Goal: Feedback & Contribution: Leave review/rating

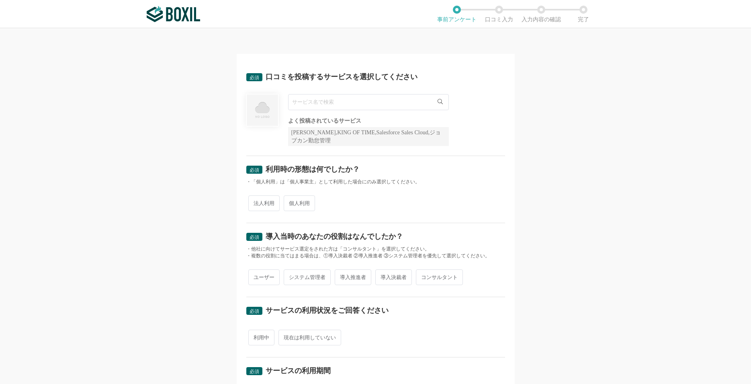
click at [349, 105] on input "text" at bounding box center [368, 102] width 161 height 16
click at [258, 206] on span "法人利用" at bounding box center [263, 203] width 31 height 16
click at [256, 202] on input "法人利用" at bounding box center [252, 199] width 5 height 5
radio input "true"
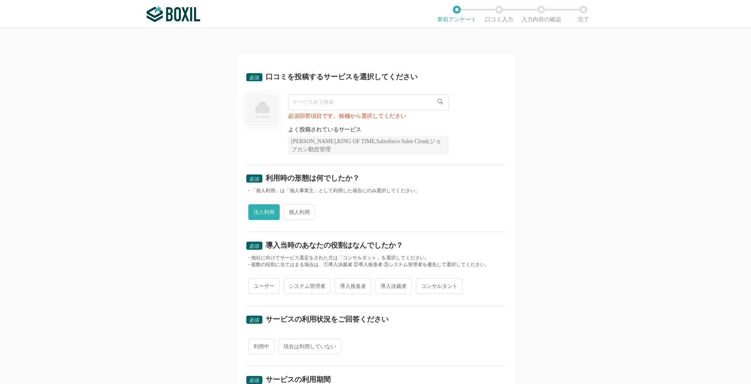
click at [369, 104] on input "text" at bounding box center [368, 102] width 161 height 16
click at [438, 99] on icon at bounding box center [440, 101] width 5 height 5
click at [438, 102] on icon at bounding box center [440, 101] width 5 height 5
click at [402, 102] on input "text" at bounding box center [368, 102] width 161 height 16
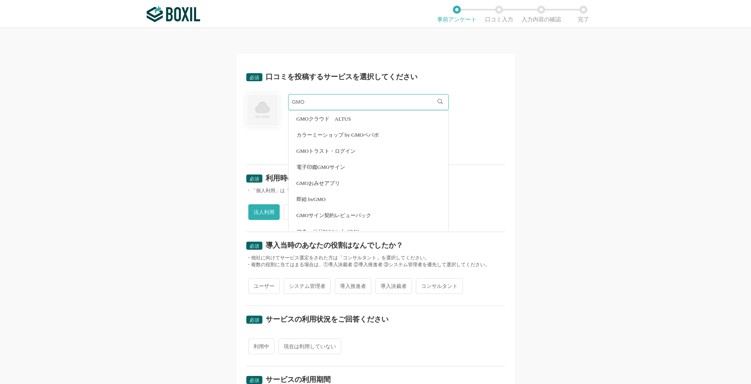
click at [339, 167] on span "電子印鑑GMOサイン" at bounding box center [321, 166] width 49 height 5
type input "電子印鑑GMOサイン"
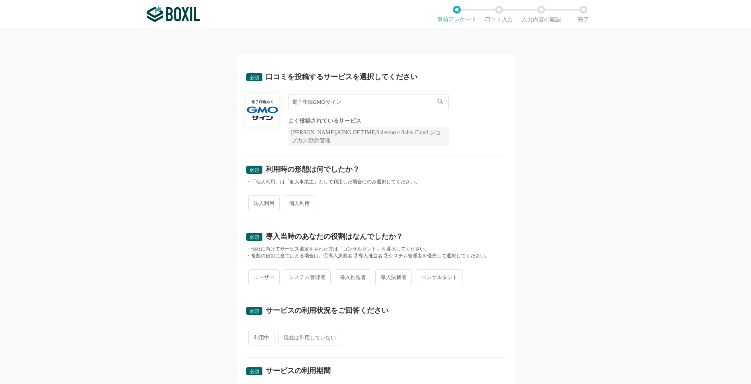
click at [258, 205] on span "法人利用" at bounding box center [263, 203] width 31 height 16
click at [256, 202] on input "法人利用" at bounding box center [252, 199] width 5 height 5
radio input "true"
click at [300, 278] on span "システム管理者" at bounding box center [307, 277] width 47 height 16
click at [291, 276] on input "システム管理者" at bounding box center [288, 273] width 5 height 5
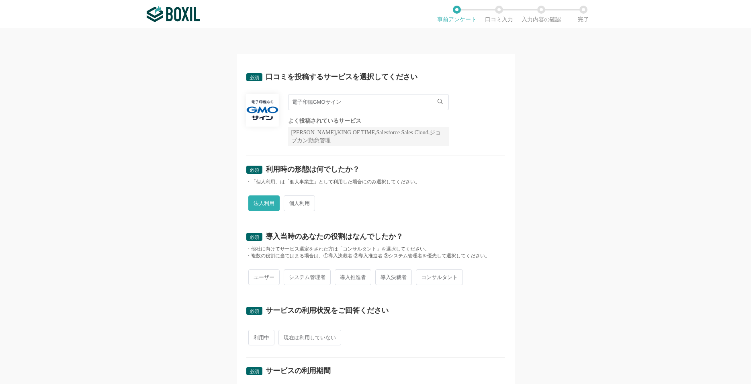
radio input "true"
click at [255, 336] on span "利用中" at bounding box center [261, 338] width 26 height 16
click at [255, 336] on input "利用中" at bounding box center [252, 333] width 5 height 5
radio input "true"
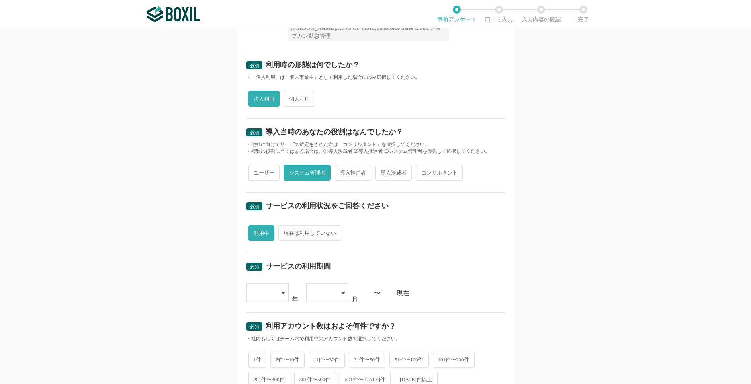
scroll to position [116, 0]
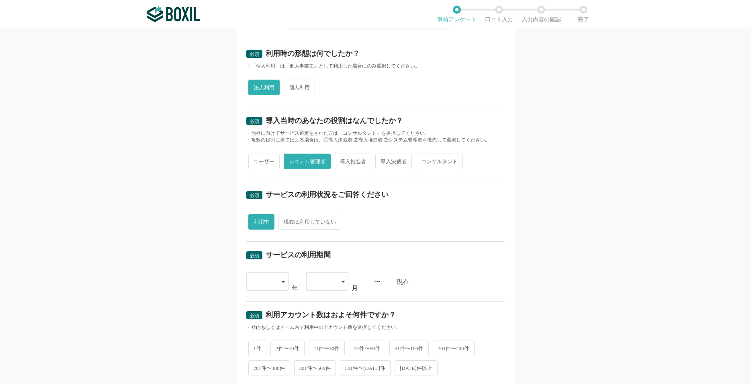
click at [281, 282] on icon at bounding box center [283, 282] width 4 height 2
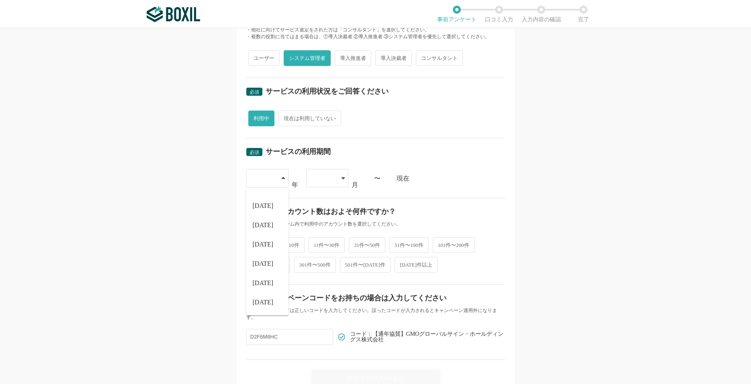
scroll to position [221, 0]
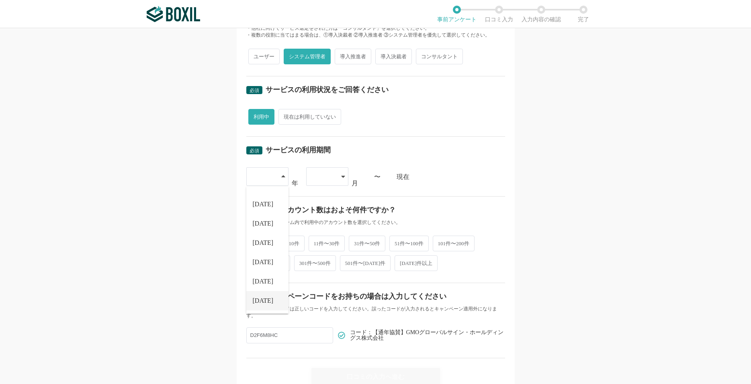
click at [253, 299] on span "[DATE]" at bounding box center [263, 300] width 21 height 6
click at [341, 178] on icon at bounding box center [343, 176] width 4 height 6
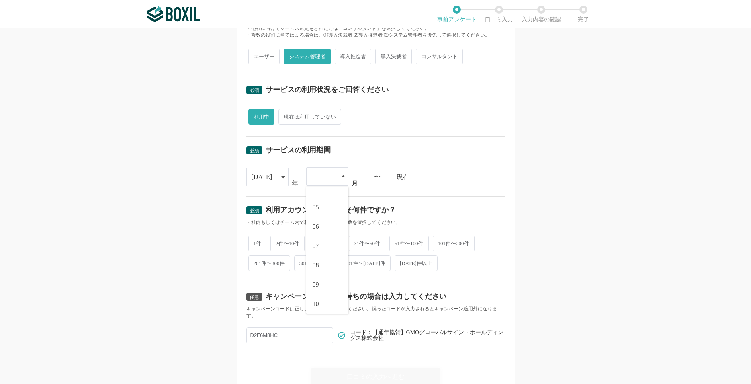
scroll to position [72, 0]
click at [319, 280] on li "09" at bounding box center [327, 281] width 42 height 19
click at [256, 243] on span "1件" at bounding box center [257, 243] width 18 height 16
click at [256, 241] on input "1件" at bounding box center [252, 238] width 5 height 5
radio input "true"
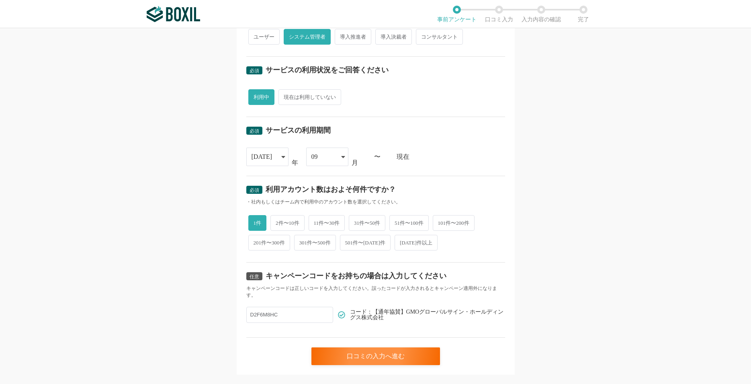
scroll to position [257, 0]
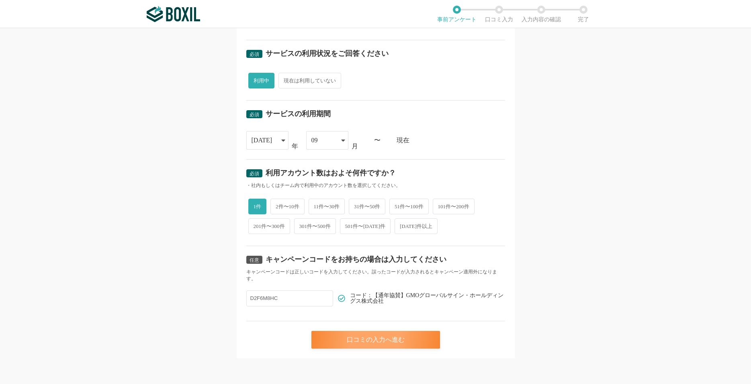
click at [348, 340] on div "口コミの入力へ進む" at bounding box center [376, 340] width 129 height 18
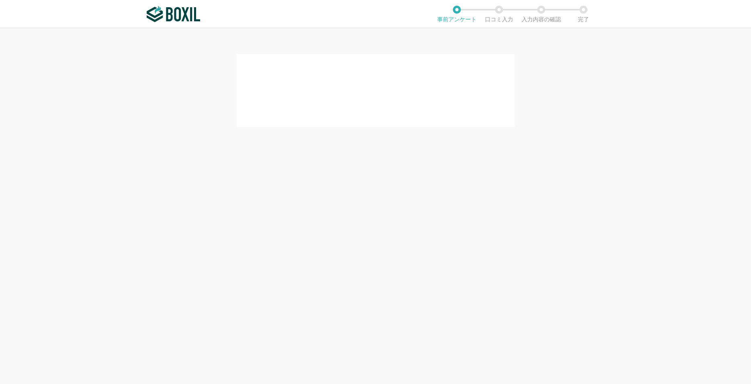
scroll to position [0, 0]
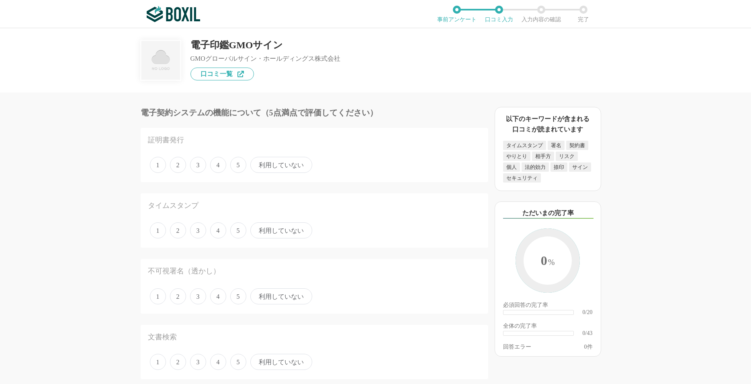
click at [238, 165] on span "5" at bounding box center [238, 165] width 16 height 16
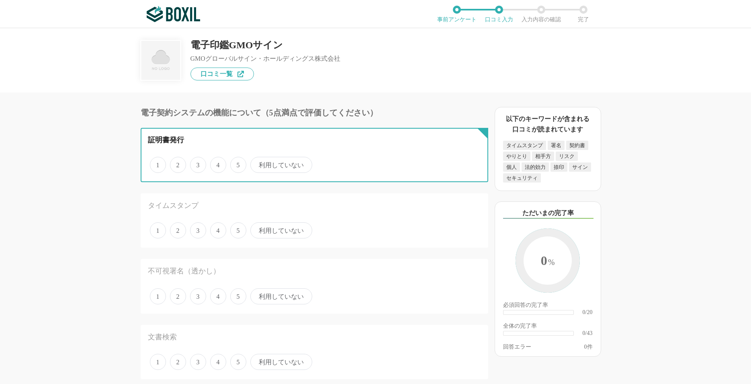
click at [238, 163] on input "5" at bounding box center [234, 160] width 5 height 5
radio input "true"
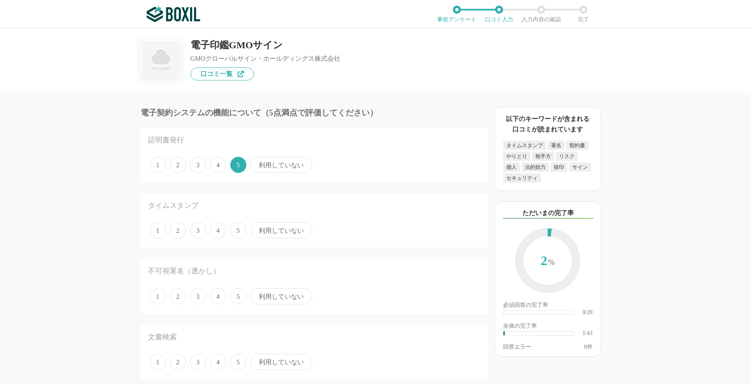
click at [271, 230] on span "利用していない" at bounding box center [281, 230] width 62 height 16
click at [258, 229] on input "利用していない" at bounding box center [254, 225] width 5 height 5
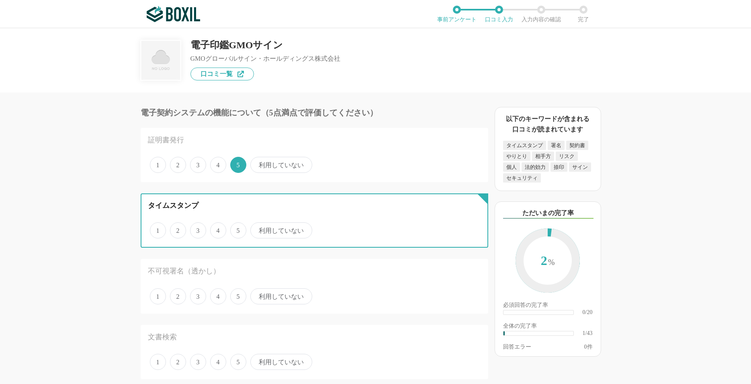
radio input "true"
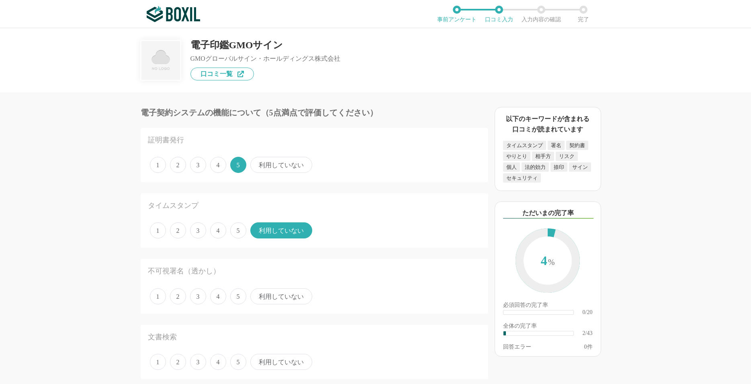
click at [271, 301] on span "利用していない" at bounding box center [281, 296] width 62 height 16
click at [258, 295] on input "利用していない" at bounding box center [254, 291] width 5 height 5
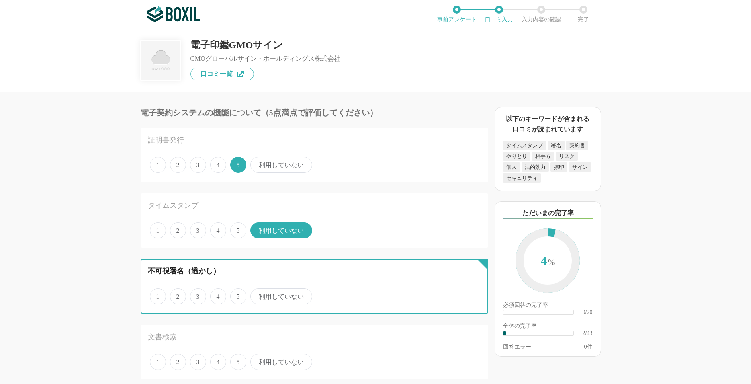
radio input "true"
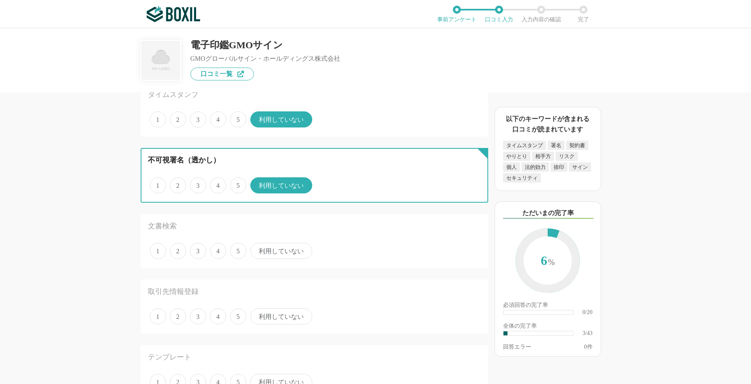
scroll to position [116, 0]
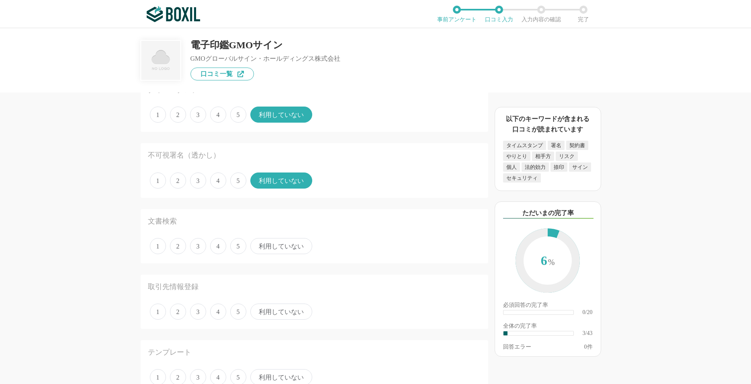
click at [272, 246] on span "利用していない" at bounding box center [281, 246] width 62 height 16
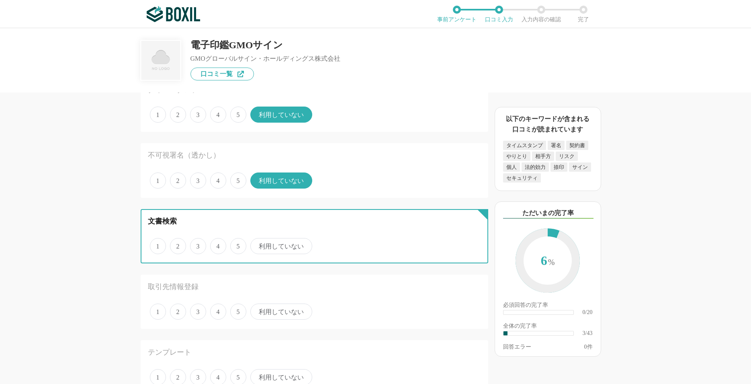
click at [258, 244] on input "利用していない" at bounding box center [254, 241] width 5 height 5
radio input "true"
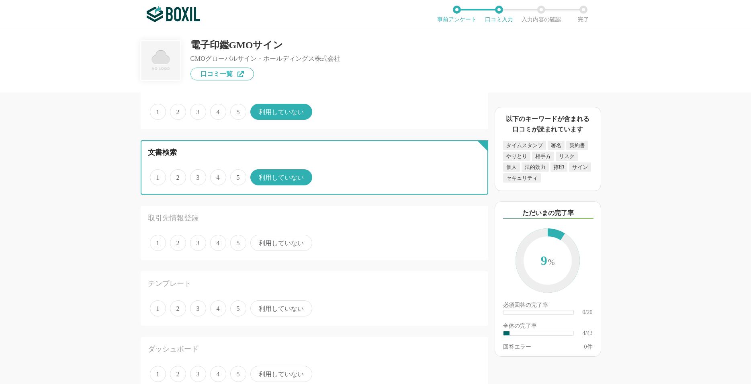
scroll to position [193, 0]
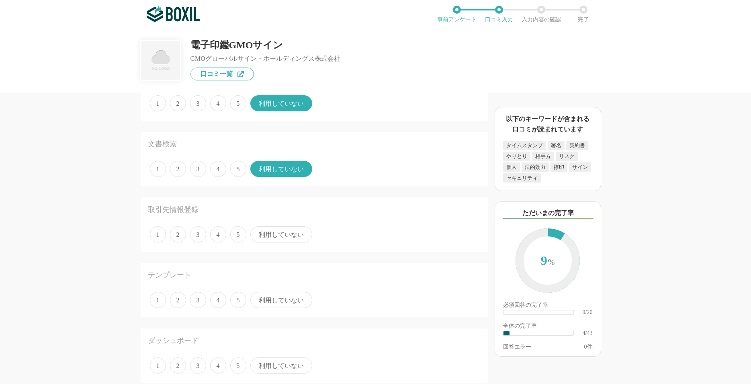
click at [239, 303] on span "5" at bounding box center [238, 300] width 16 height 16
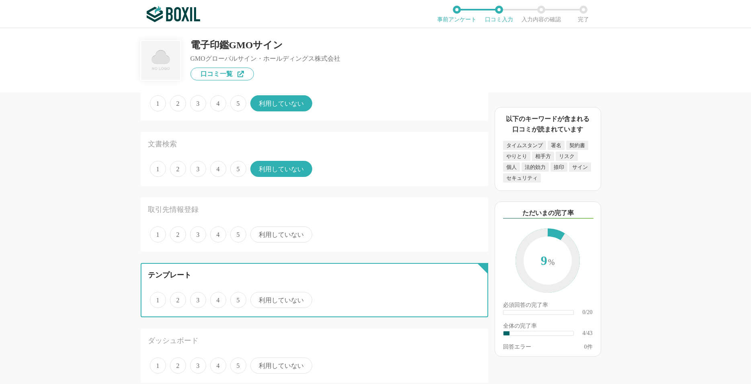
click at [238, 298] on input "5" at bounding box center [234, 295] width 5 height 5
radio input "true"
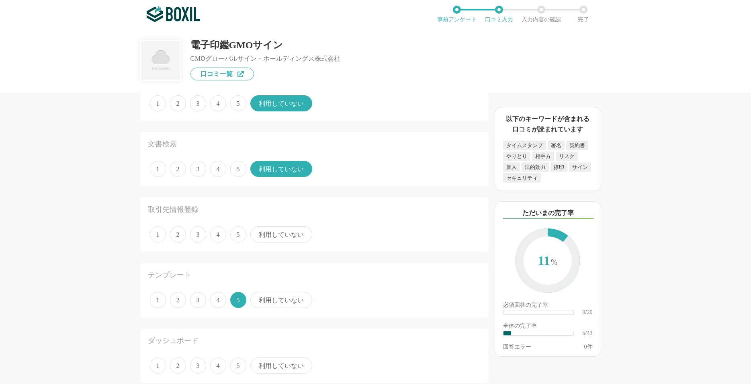
click at [280, 232] on span "利用していない" at bounding box center [281, 234] width 62 height 16
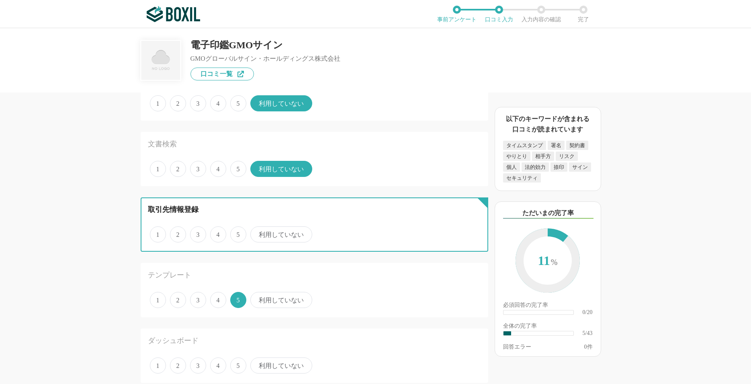
click at [258, 232] on input "利用していない" at bounding box center [254, 230] width 5 height 5
radio input "true"
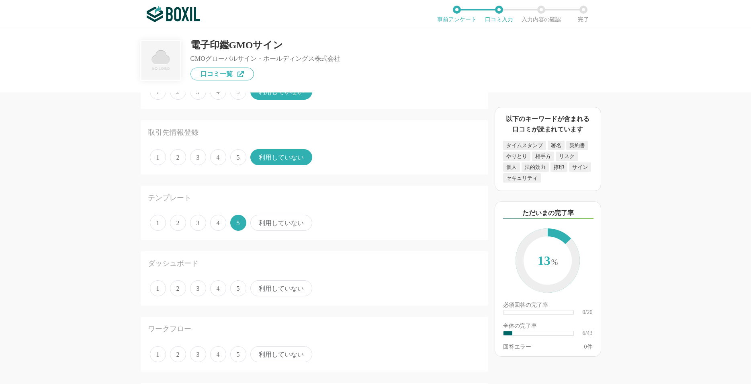
click at [240, 287] on span "5" at bounding box center [238, 288] width 16 height 16
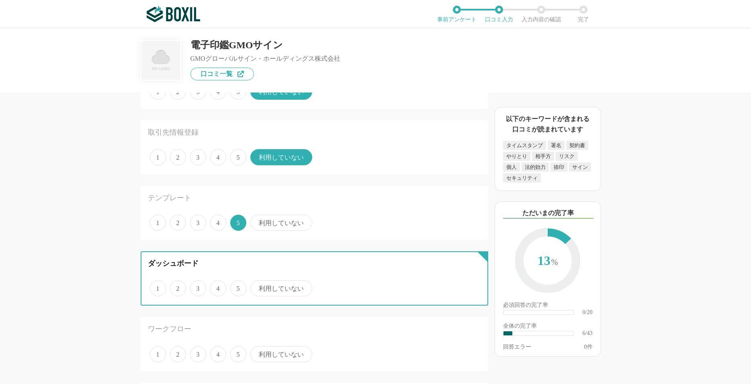
click at [238, 287] on input "5" at bounding box center [234, 283] width 5 height 5
radio input "true"
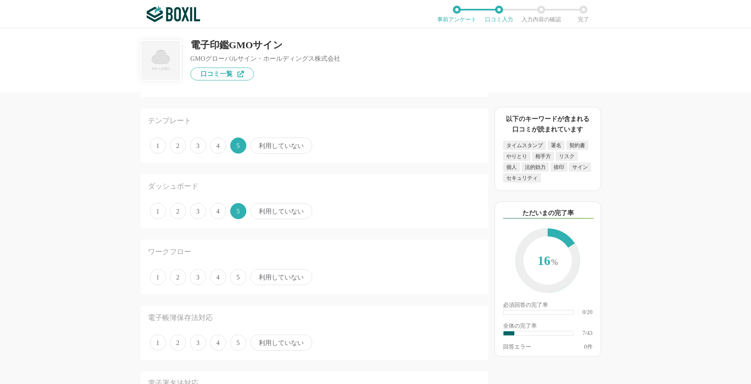
click at [284, 273] on span "利用していない" at bounding box center [281, 277] width 62 height 16
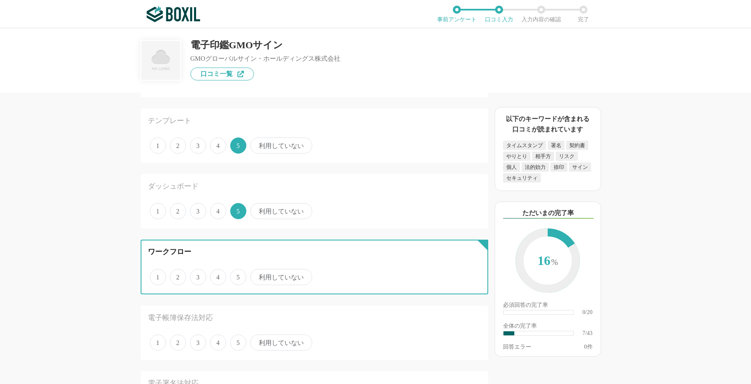
click at [258, 273] on input "利用していない" at bounding box center [254, 272] width 5 height 5
radio input "true"
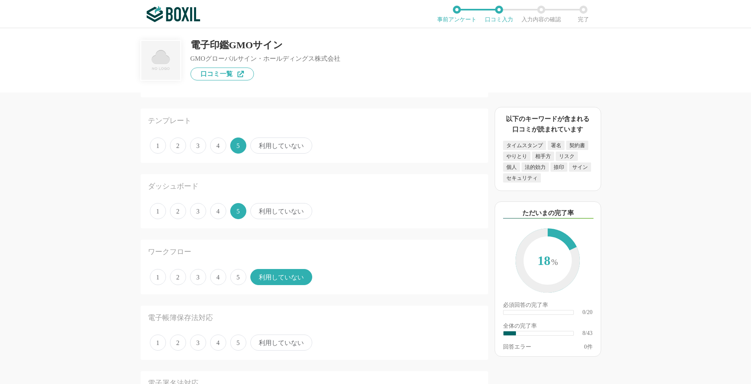
click at [262, 342] on span "利用していない" at bounding box center [281, 342] width 62 height 16
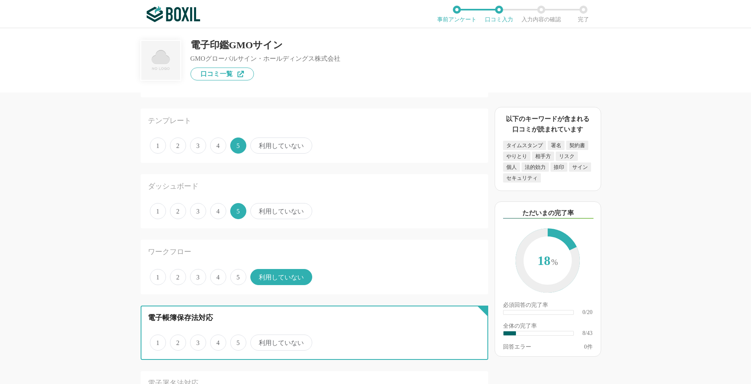
click at [258, 341] on input "利用していない" at bounding box center [254, 338] width 5 height 5
radio input "true"
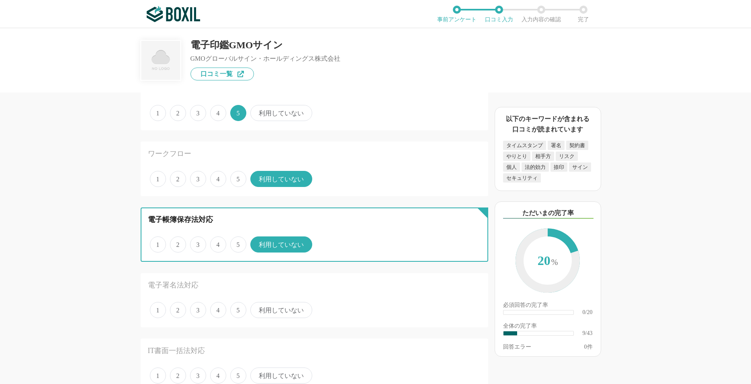
scroll to position [463, 0]
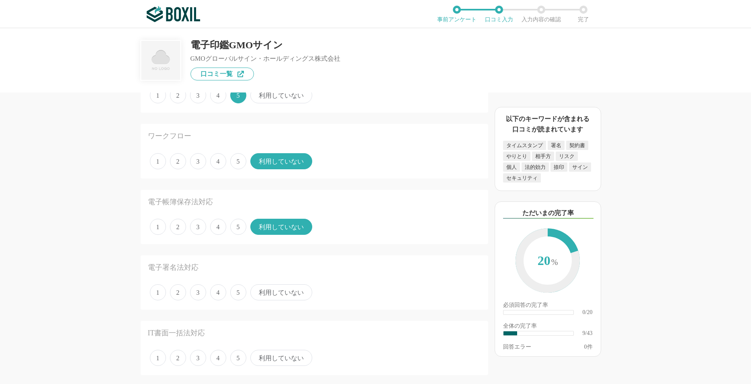
click at [272, 297] on span "利用していない" at bounding box center [281, 292] width 62 height 16
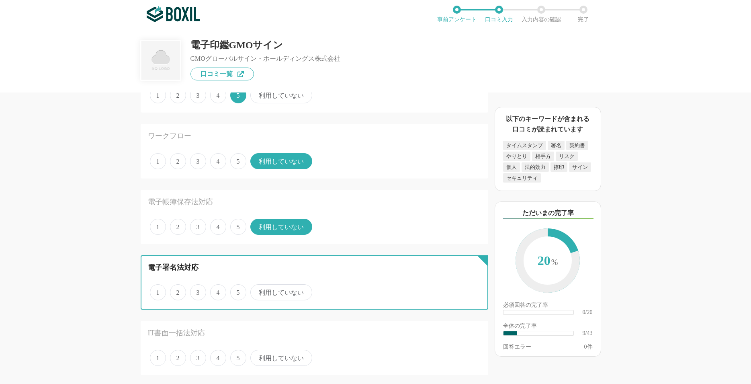
click at [258, 291] on input "利用していない" at bounding box center [254, 287] width 5 height 5
radio input "true"
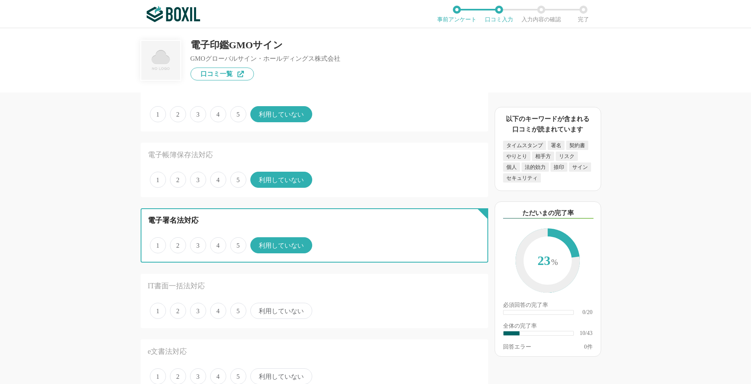
scroll to position [540, 0]
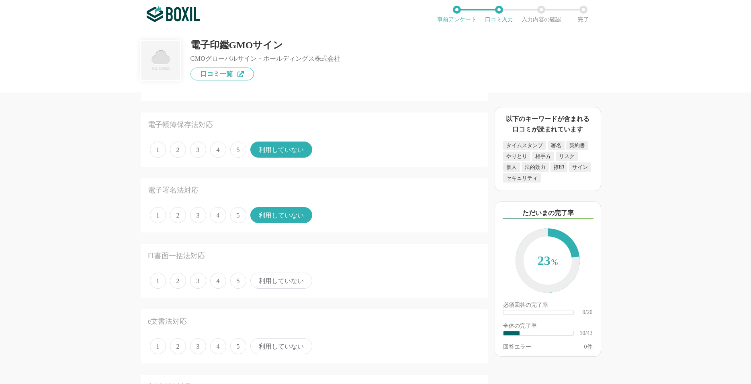
click at [292, 278] on span "利用していない" at bounding box center [281, 281] width 62 height 16
click at [258, 278] on input "利用していない" at bounding box center [254, 276] width 5 height 5
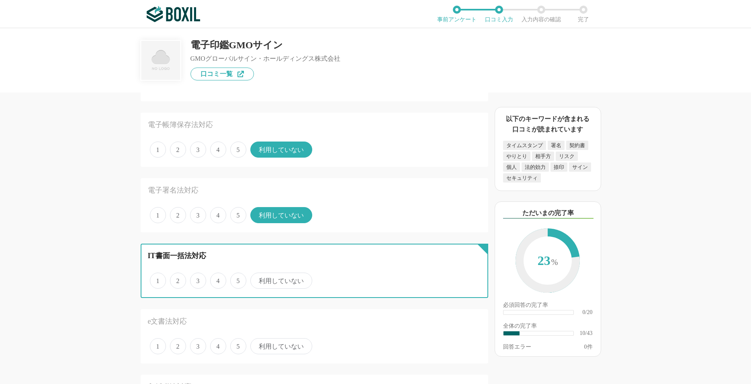
radio input "true"
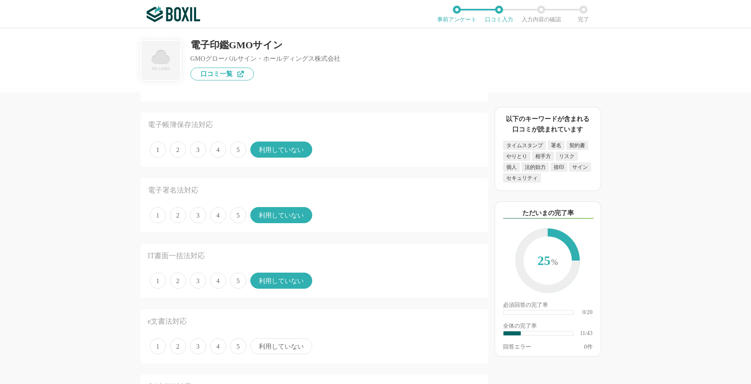
click at [274, 345] on span "利用していない" at bounding box center [281, 346] width 62 height 16
click at [258, 344] on input "利用していない" at bounding box center [254, 341] width 5 height 5
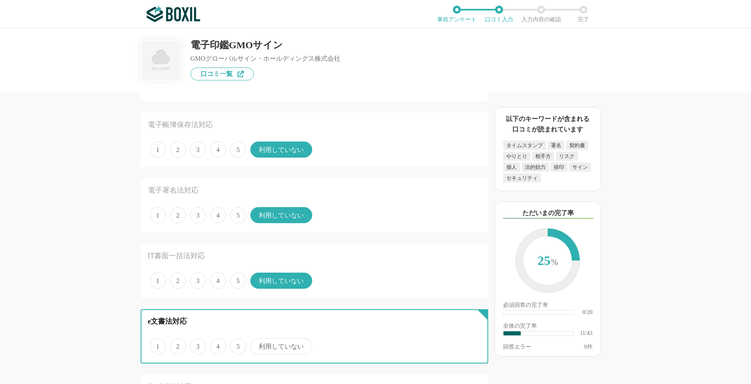
radio input "true"
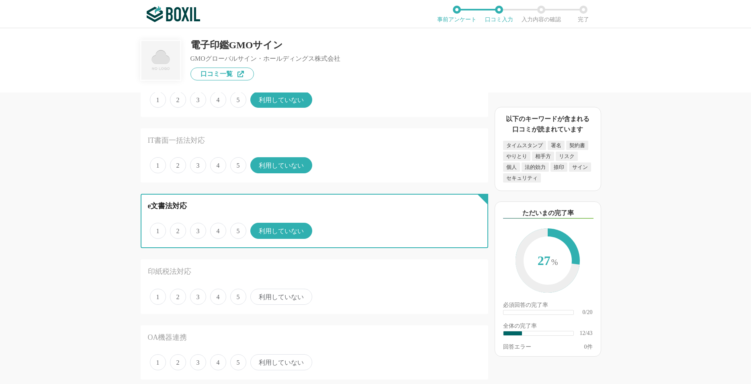
scroll to position [656, 0]
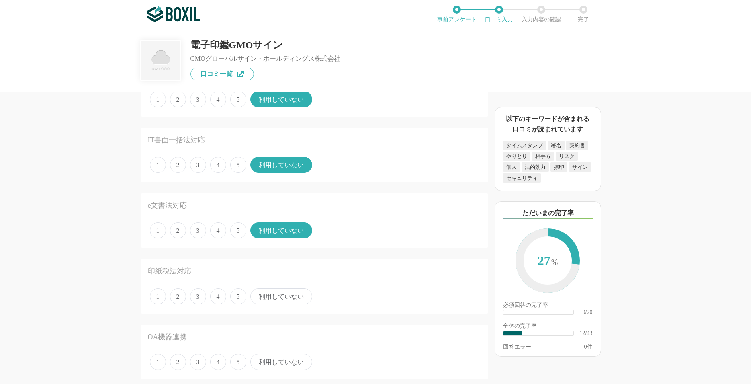
click at [287, 298] on span "利用していない" at bounding box center [281, 296] width 62 height 16
click at [258, 295] on input "利用していない" at bounding box center [254, 291] width 5 height 5
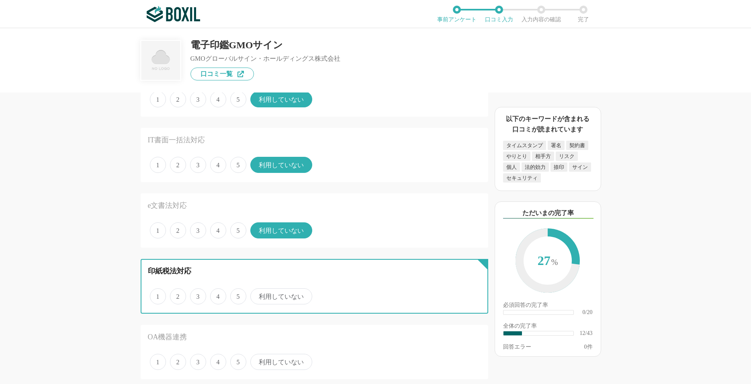
radio input "true"
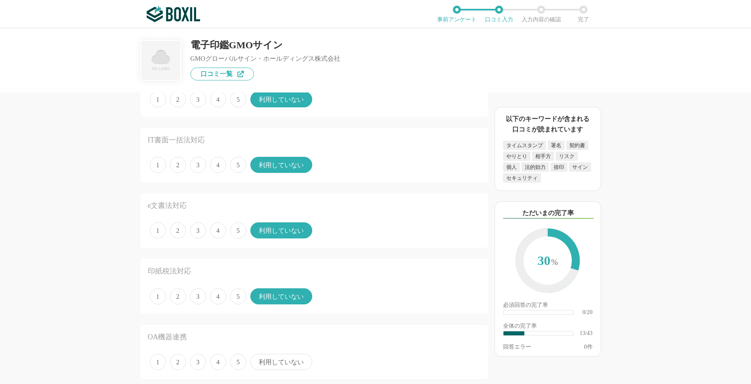
click at [279, 359] on span "利用していない" at bounding box center [281, 362] width 62 height 16
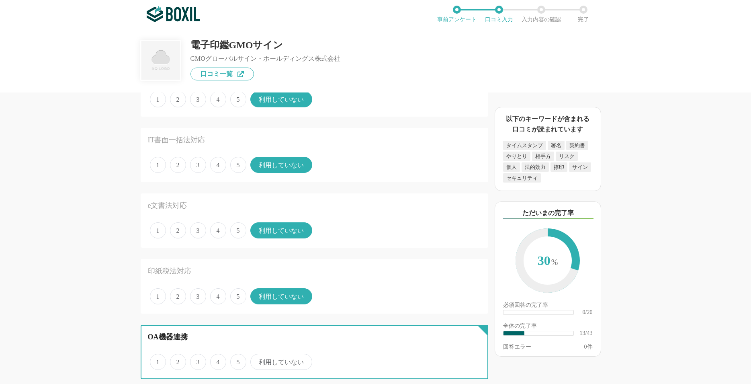
click at [258, 359] on input "利用していない" at bounding box center [254, 357] width 5 height 5
radio input "true"
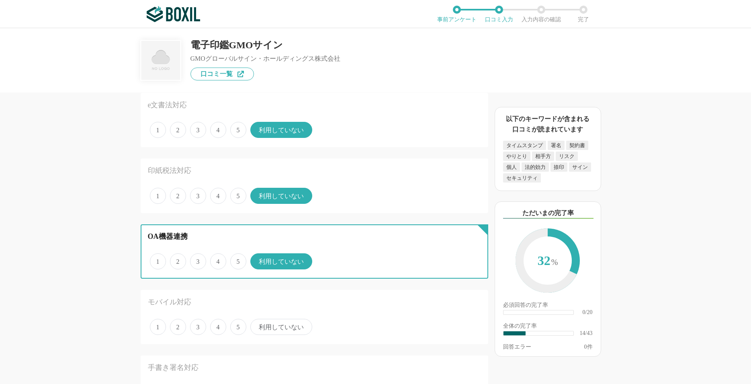
scroll to position [772, 0]
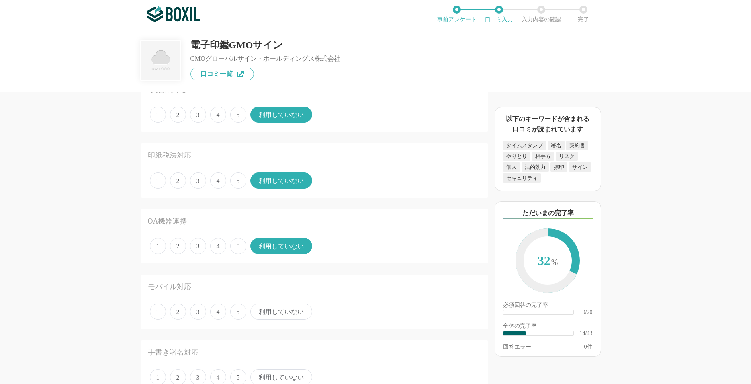
click at [281, 308] on span "利用していない" at bounding box center [281, 311] width 62 height 16
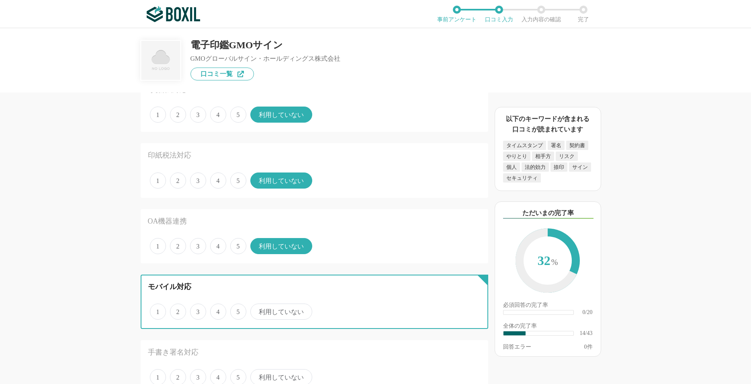
click at [258, 308] on input "利用していない" at bounding box center [254, 307] width 5 height 5
radio input "true"
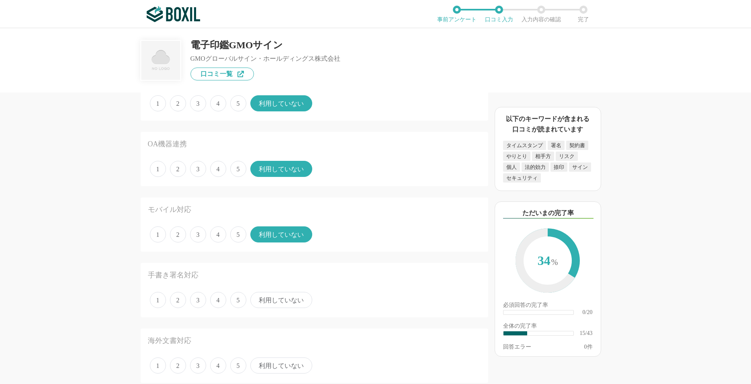
click at [239, 303] on span "5" at bounding box center [238, 300] width 16 height 16
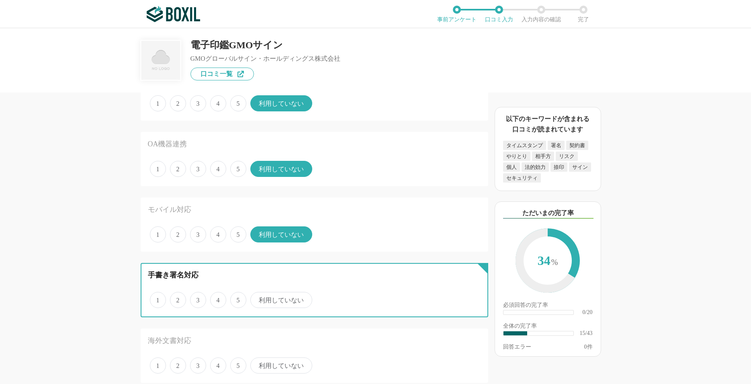
click at [238, 298] on input "5" at bounding box center [234, 295] width 5 height 5
radio input "true"
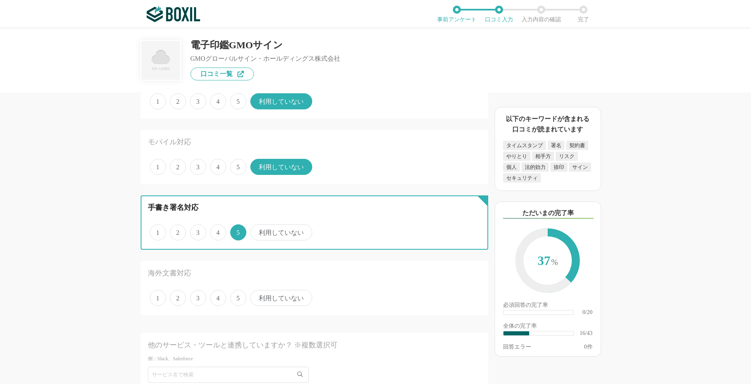
scroll to position [926, 0]
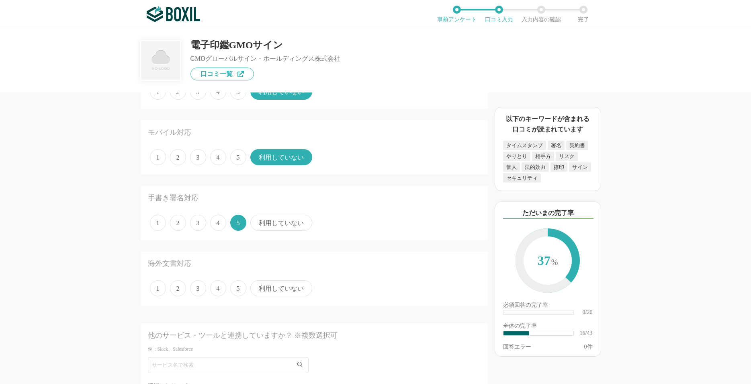
click at [271, 293] on span "利用していない" at bounding box center [281, 288] width 62 height 16
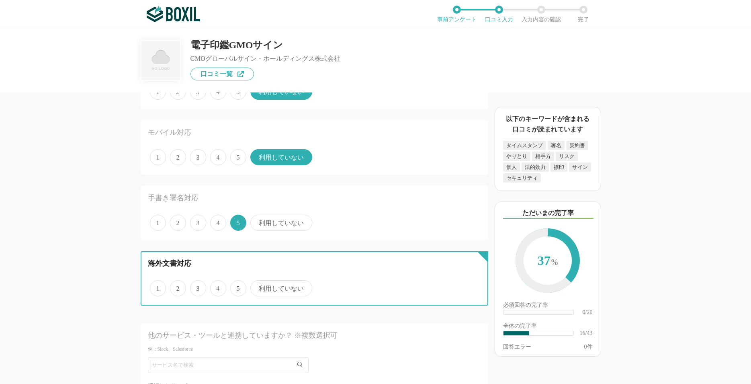
click at [258, 287] on input "利用していない" at bounding box center [254, 283] width 5 height 5
radio input "true"
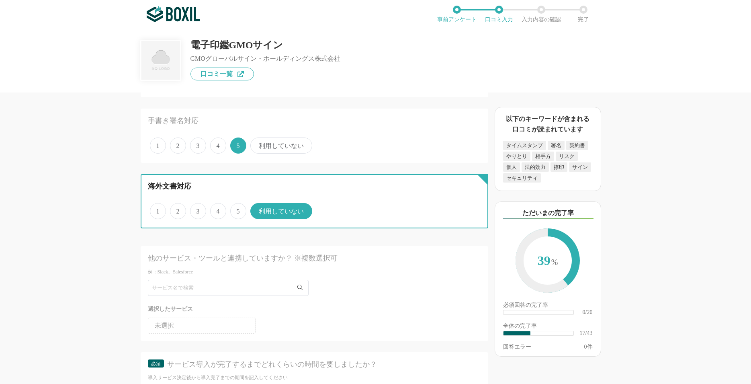
scroll to position [1119, 0]
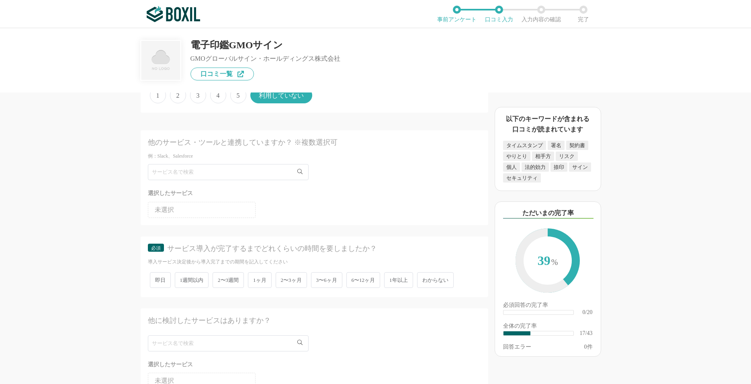
click at [164, 283] on span "即日" at bounding box center [160, 280] width 21 height 16
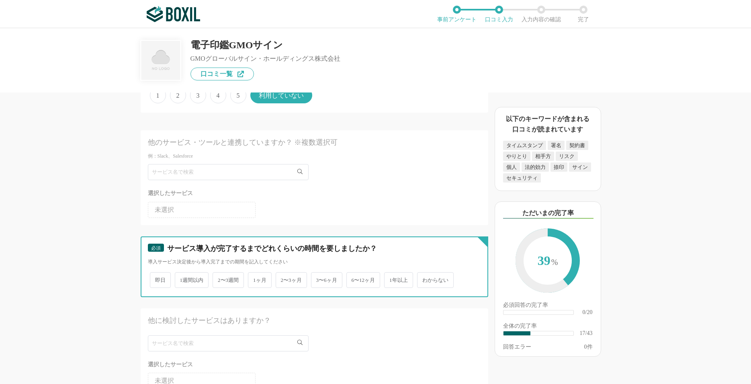
click at [157, 279] on input "即日" at bounding box center [154, 275] width 5 height 5
radio input "true"
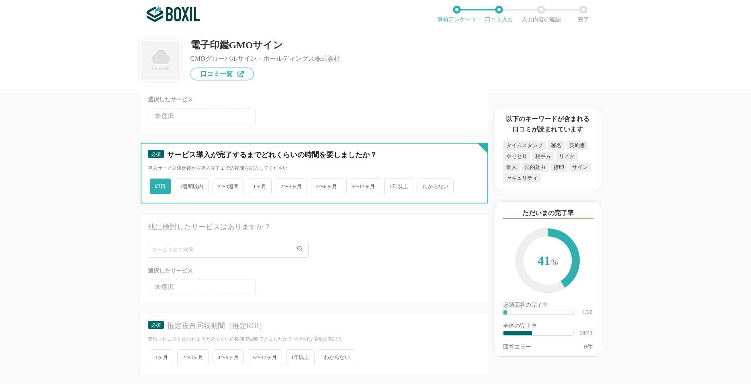
scroll to position [1235, 0]
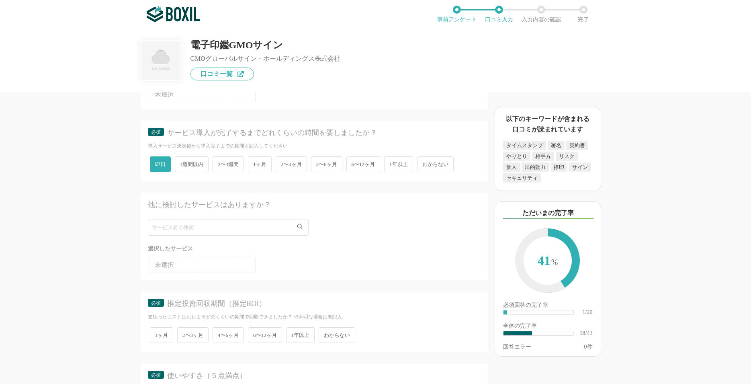
click at [165, 337] on span "1ヶ月" at bounding box center [162, 335] width 24 height 16
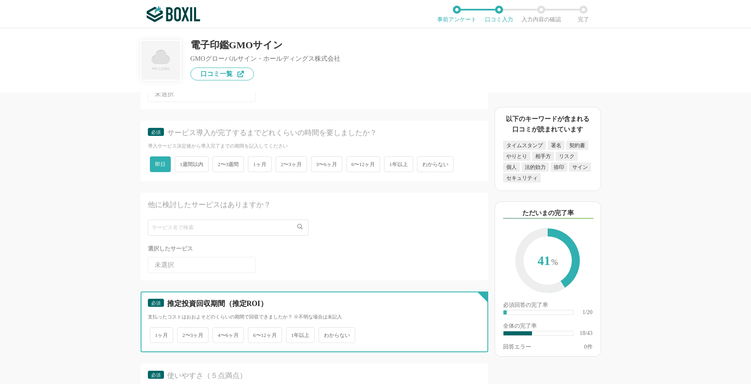
click at [157, 334] on input "1ヶ月" at bounding box center [154, 330] width 5 height 5
radio input "true"
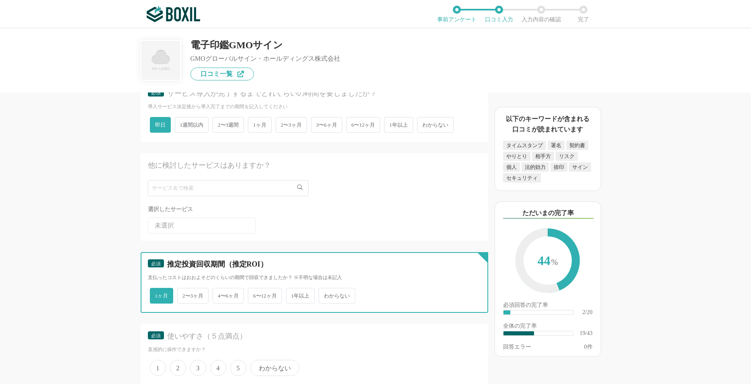
scroll to position [1312, 0]
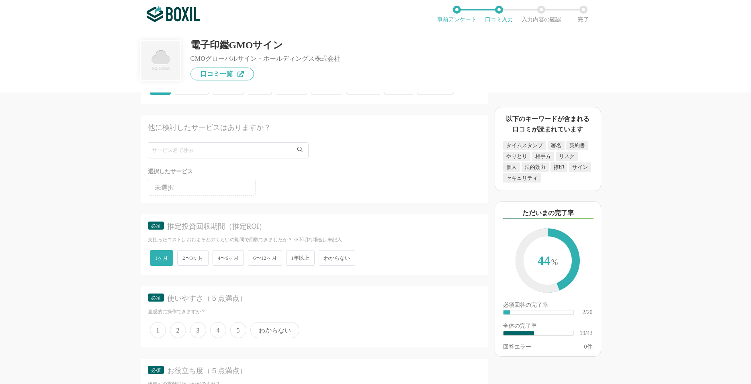
click at [218, 333] on span "4" at bounding box center [218, 330] width 16 height 16
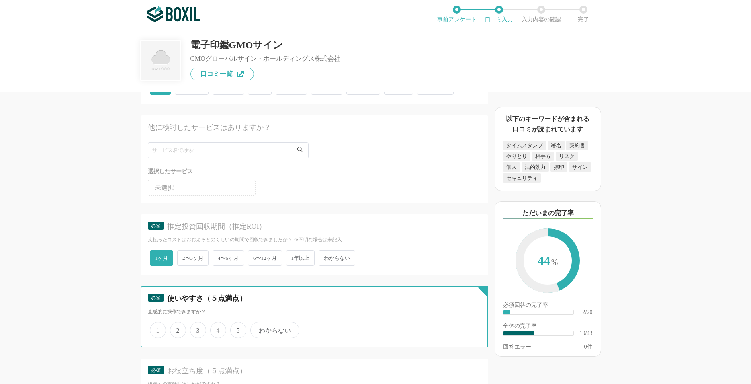
click at [217, 328] on input "4" at bounding box center [214, 325] width 5 height 5
radio input "true"
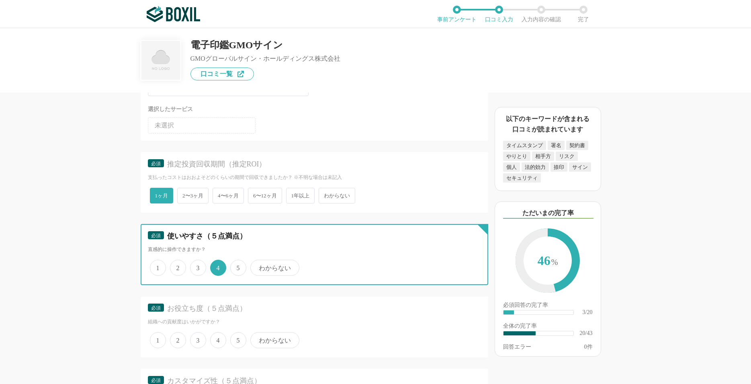
scroll to position [1389, 0]
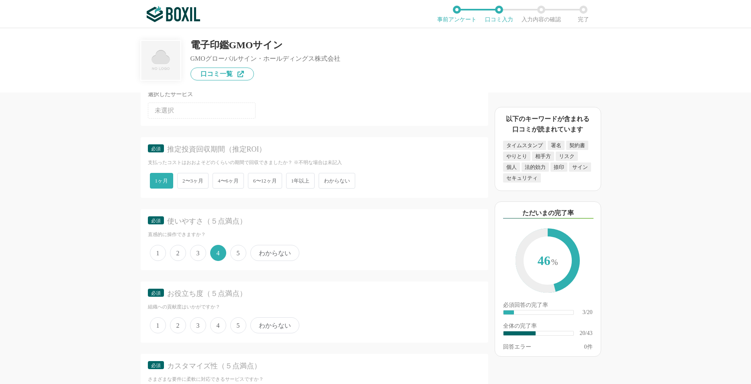
click at [216, 328] on span "4" at bounding box center [218, 325] width 16 height 16
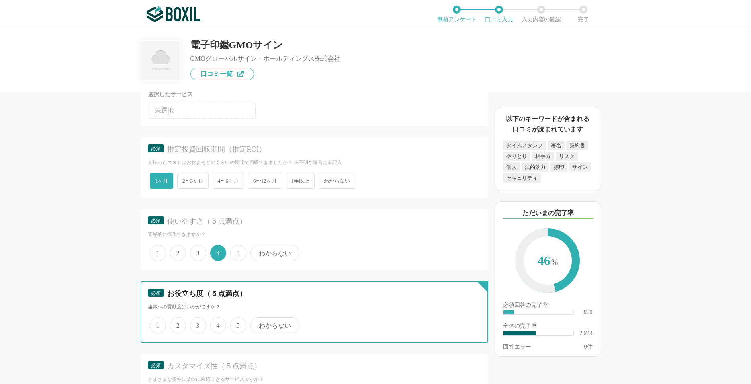
click at [216, 324] on input "4" at bounding box center [214, 320] width 5 height 5
radio input "true"
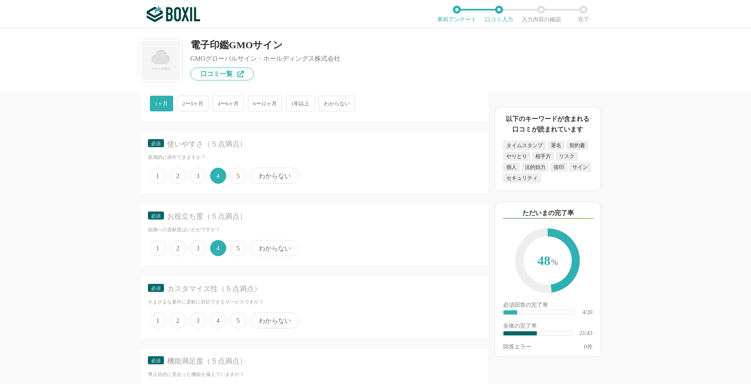
click at [269, 322] on span "わからない" at bounding box center [274, 320] width 49 height 16
click at [258, 319] on input "わからない" at bounding box center [254, 316] width 5 height 5
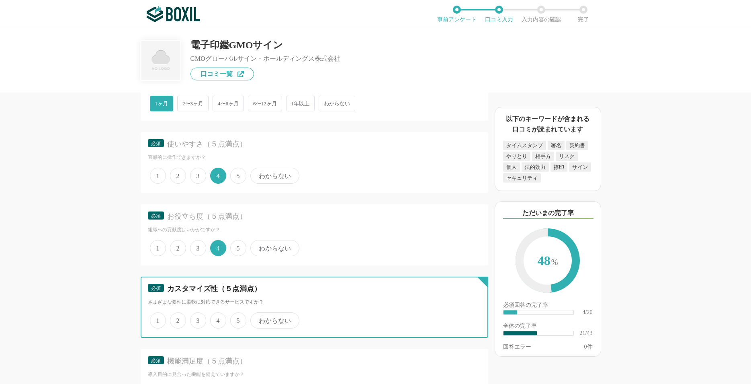
radio input "true"
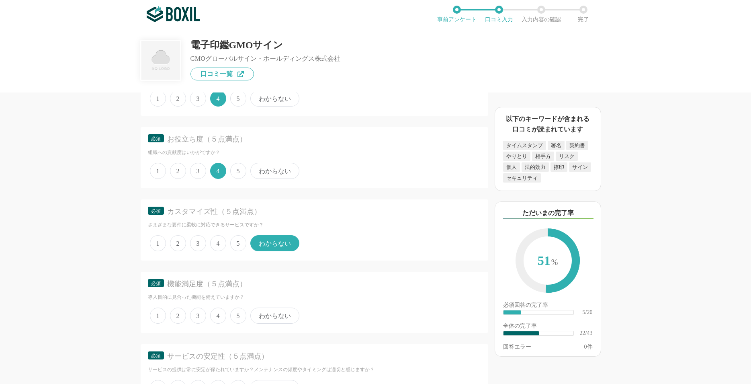
click at [271, 320] on span "わからない" at bounding box center [274, 316] width 49 height 16
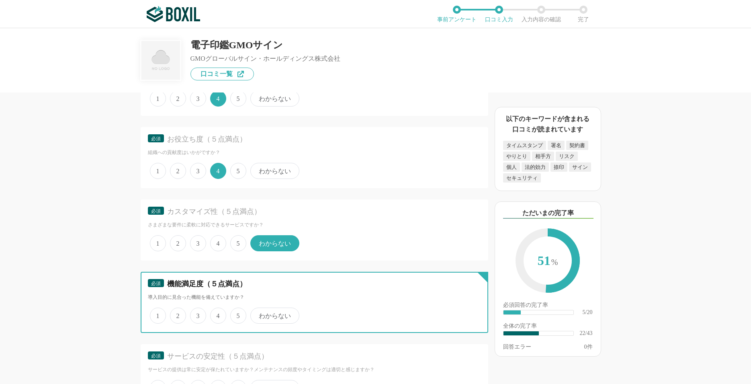
click at [258, 314] on input "わからない" at bounding box center [254, 311] width 5 height 5
radio input "true"
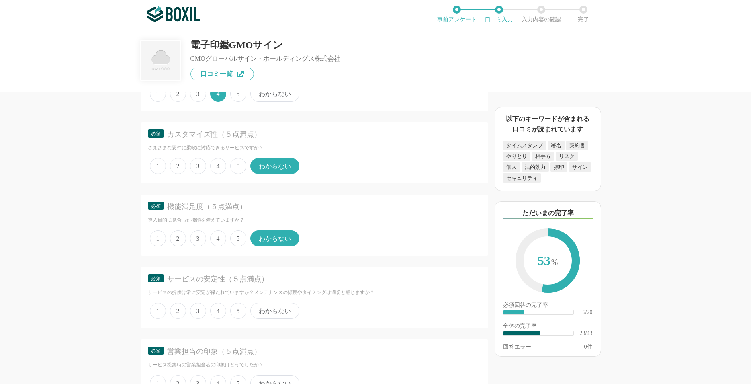
click at [271, 312] on span "わからない" at bounding box center [274, 311] width 49 height 16
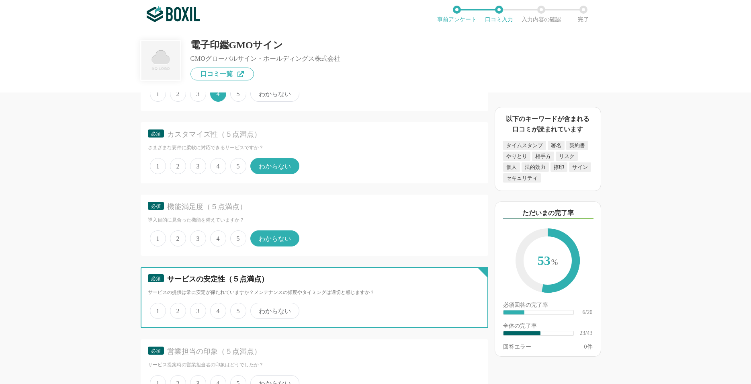
click at [258, 309] on input "わからない" at bounding box center [254, 306] width 5 height 5
radio input "true"
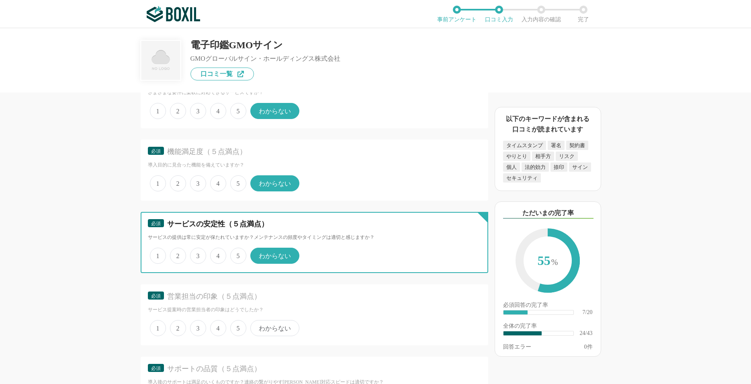
scroll to position [1698, 0]
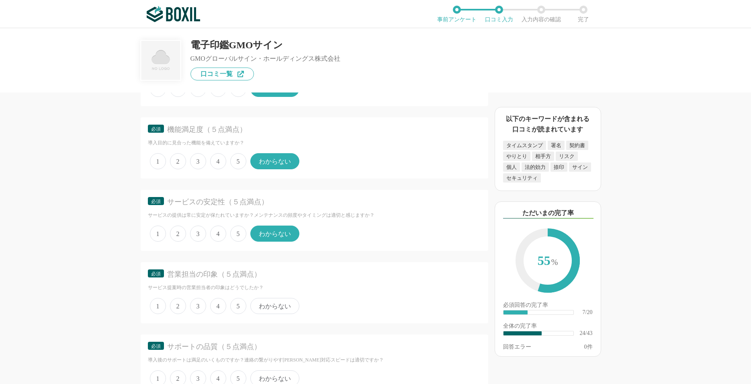
click at [276, 308] on span "わからない" at bounding box center [274, 306] width 49 height 16
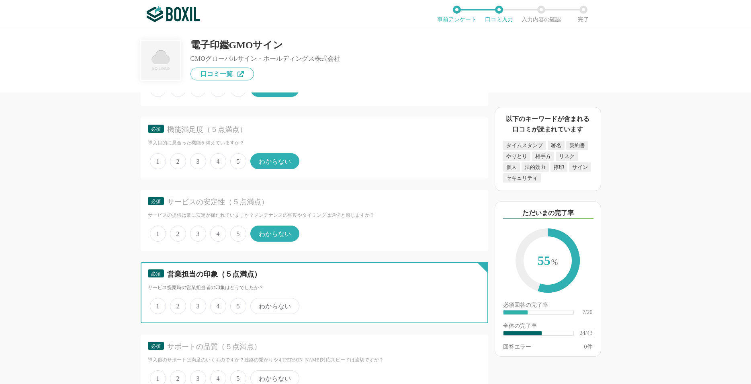
click at [258, 304] on input "わからない" at bounding box center [254, 301] width 5 height 5
radio input "true"
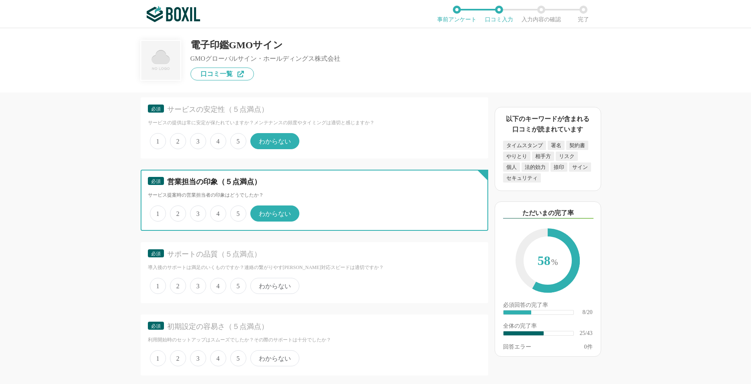
scroll to position [1814, 0]
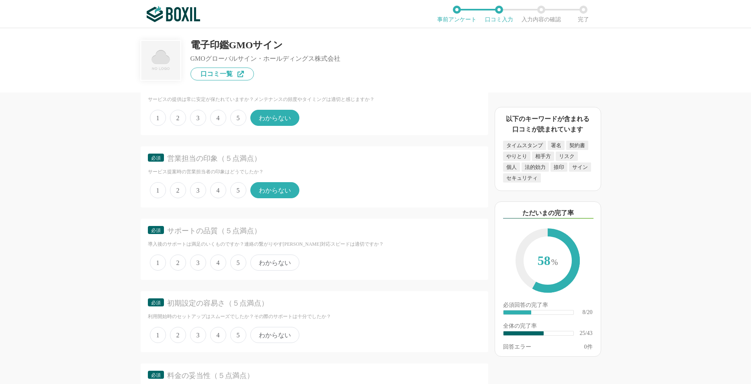
click at [269, 261] on span "わからない" at bounding box center [274, 262] width 49 height 16
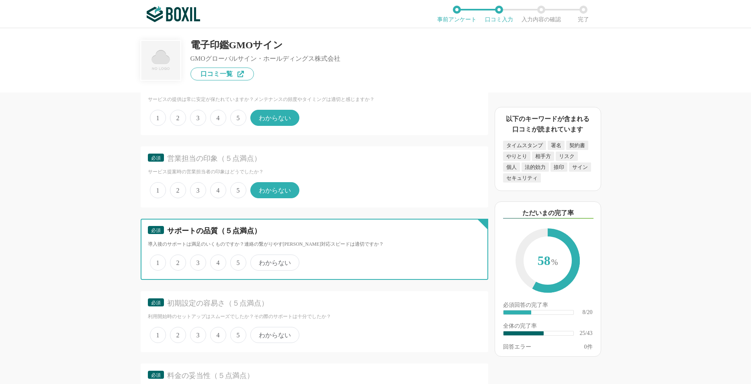
click at [258, 261] on input "わからない" at bounding box center [254, 258] width 5 height 5
radio input "true"
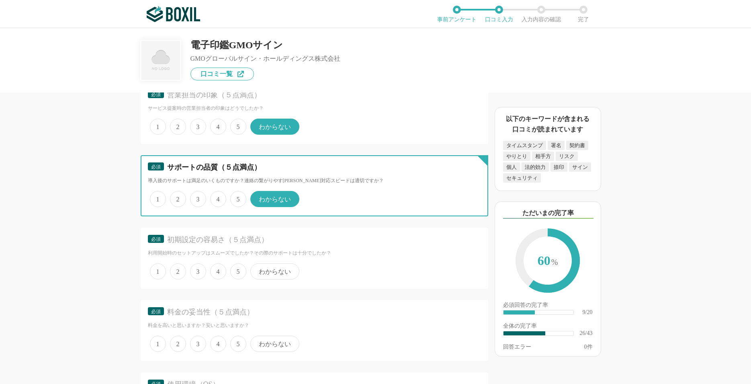
scroll to position [1891, 0]
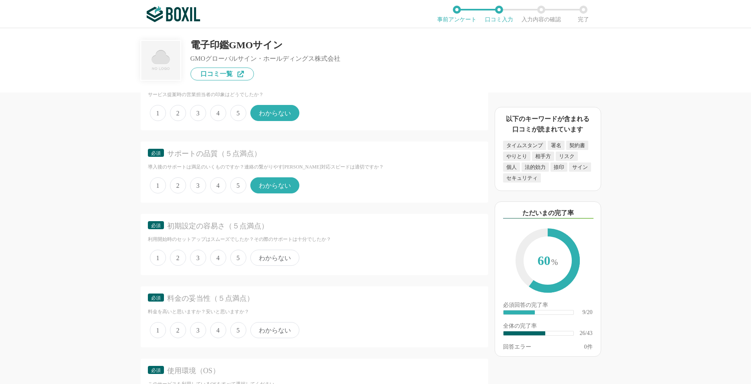
click at [216, 259] on span "4" at bounding box center [218, 258] width 16 height 16
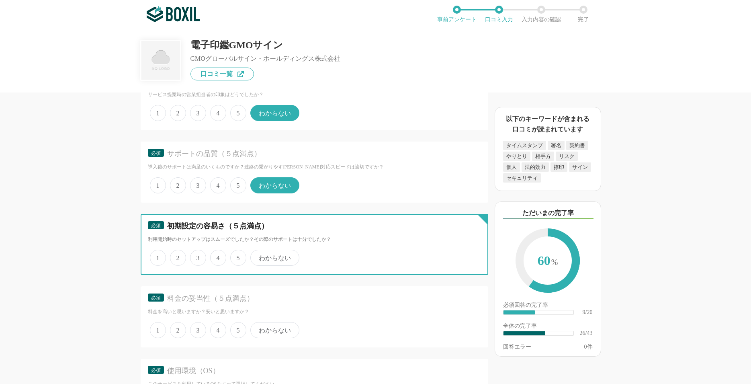
click at [216, 256] on input "4" at bounding box center [214, 253] width 5 height 5
radio input "true"
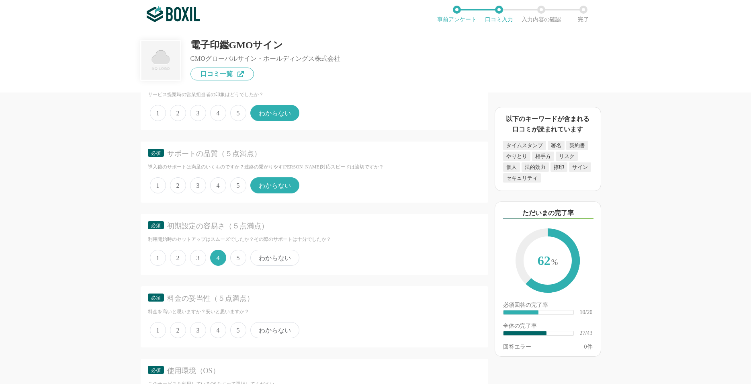
click at [217, 330] on span "4" at bounding box center [218, 330] width 16 height 16
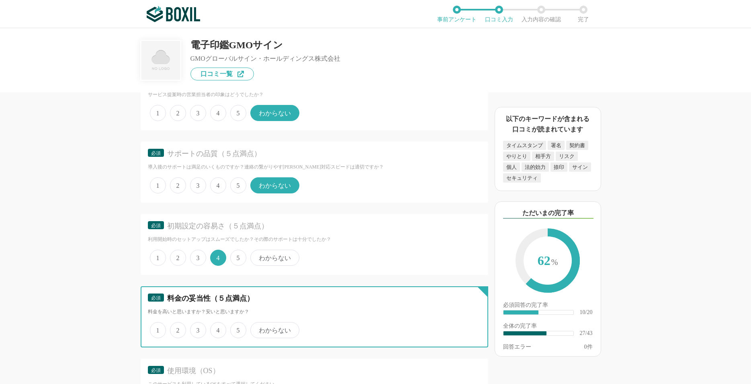
click at [217, 328] on input "4" at bounding box center [214, 325] width 5 height 5
radio input "true"
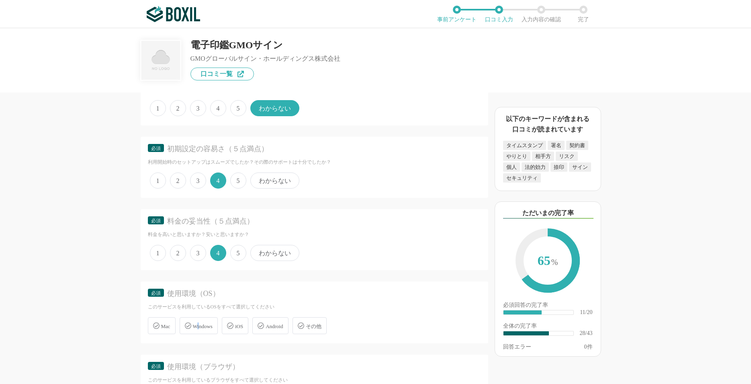
click at [199, 326] on span "Windows" at bounding box center [203, 326] width 20 height 6
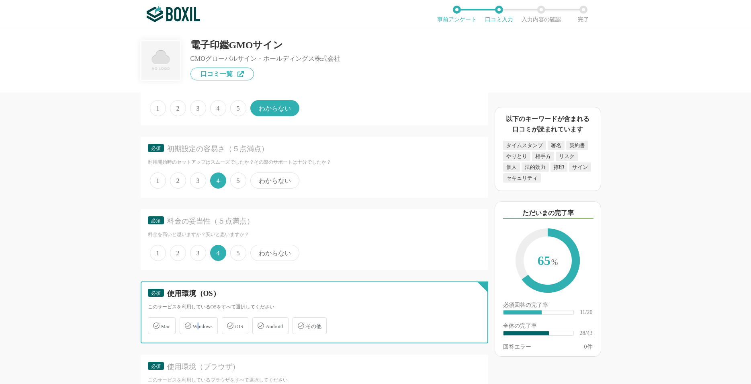
click at [187, 324] on input "Windows" at bounding box center [183, 320] width 5 height 5
checkbox input "true"
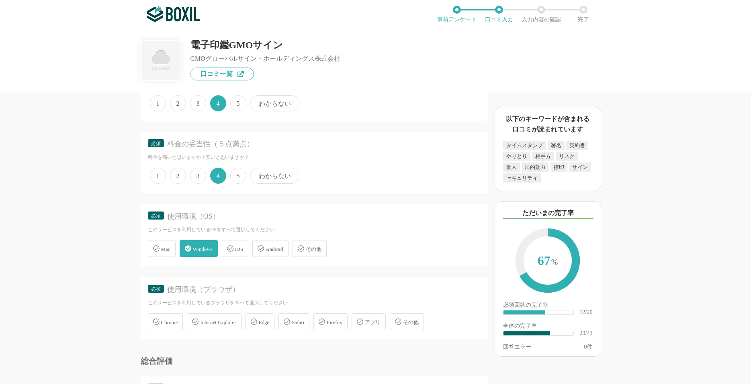
click at [335, 322] on span "Firefox" at bounding box center [334, 322] width 15 height 6
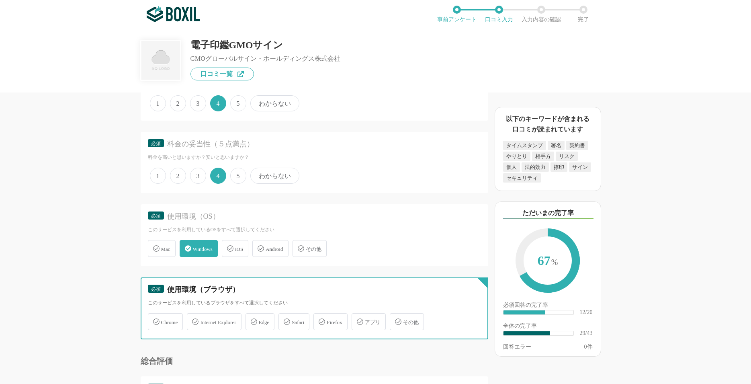
click at [320, 320] on input "Firefox" at bounding box center [317, 316] width 5 height 5
checkbox input "true"
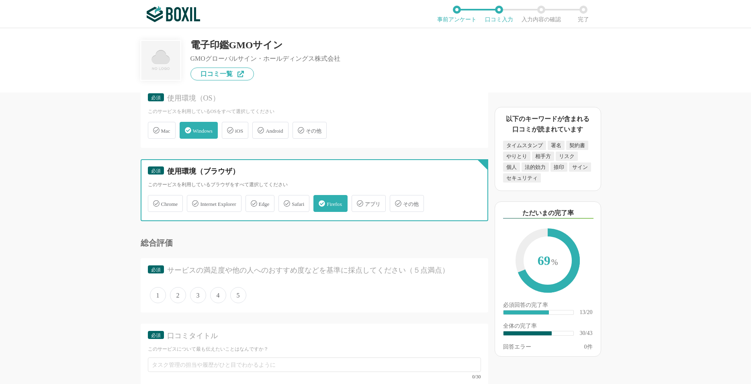
scroll to position [2238, 0]
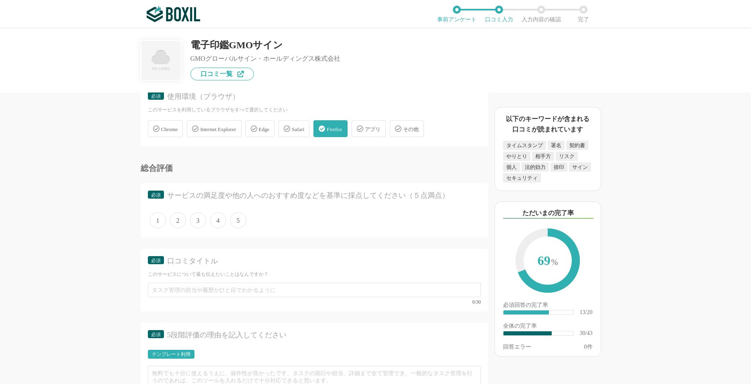
click at [218, 224] on span "4" at bounding box center [218, 220] width 16 height 16
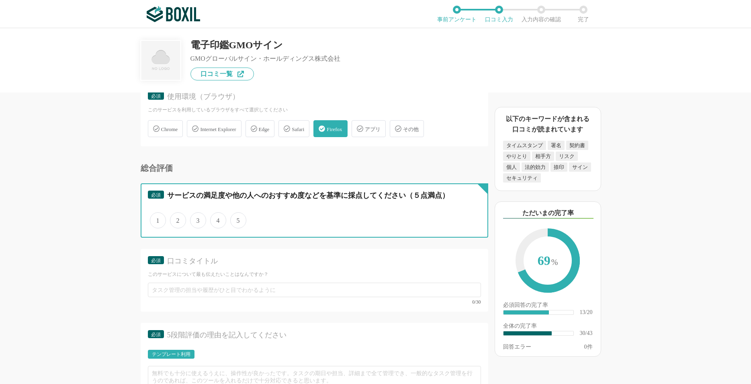
click at [217, 219] on input "4" at bounding box center [214, 215] width 5 height 5
radio input "true"
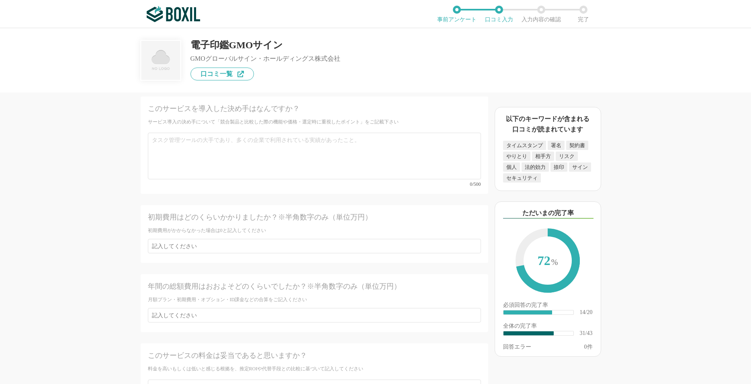
scroll to position [2971, 0]
